Goal: Book appointment/travel/reservation

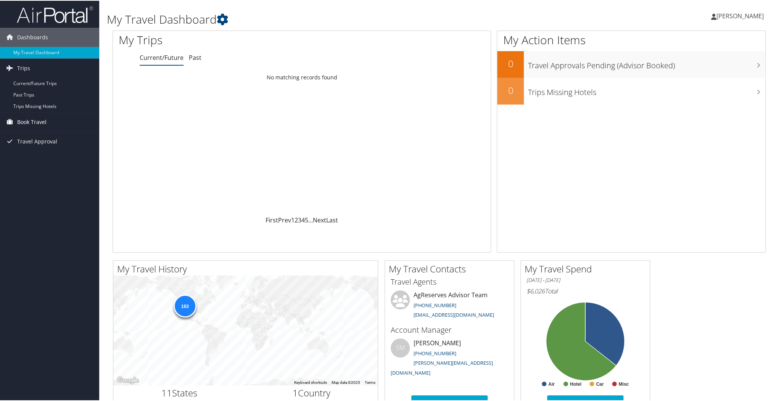
click at [30, 120] on span "Book Travel" at bounding box center [31, 121] width 29 height 19
click at [33, 159] on link "Book/Manage Online Trips" at bounding box center [49, 159] width 99 height 11
